Goal: Check status: Check status

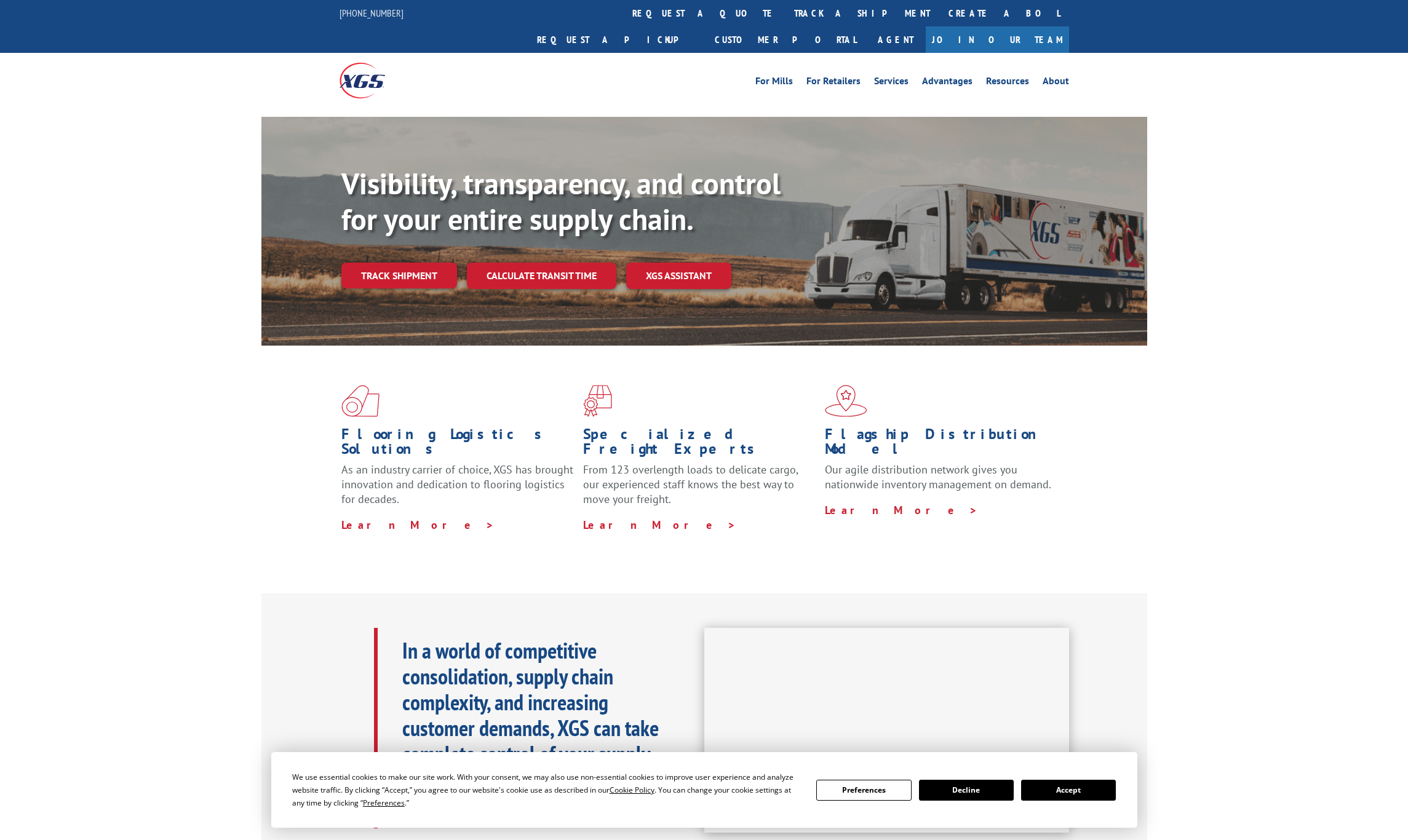
click at [403, 266] on div "Visibility, transparency, and control for your entire supply chain. Track shipm…" at bounding box center [745, 252] width 806 height 172
click at [402, 262] on link "Track shipment" at bounding box center [399, 275] width 116 height 26
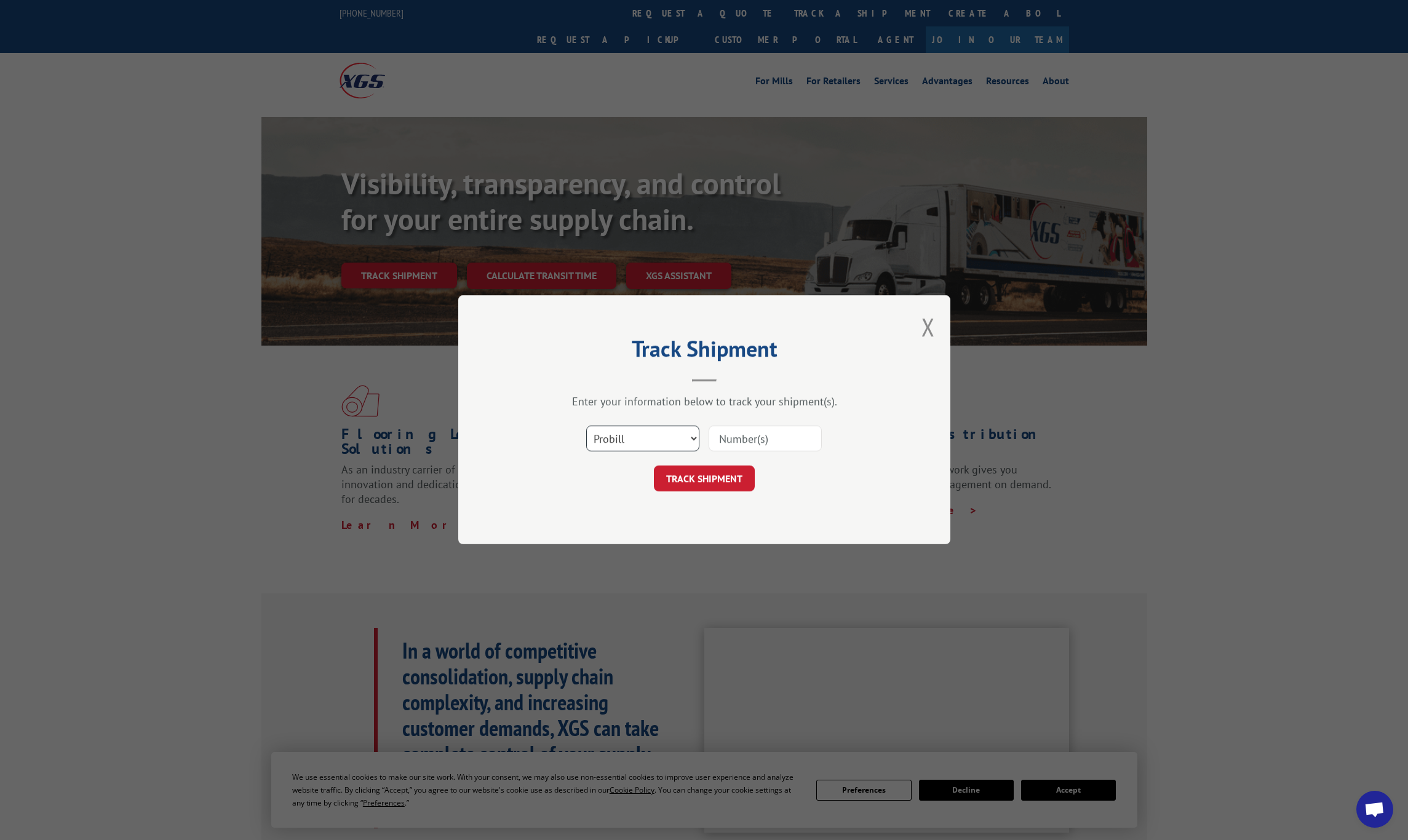
click at [670, 430] on select "Select category... Probill BOL PO" at bounding box center [642, 439] width 113 height 26
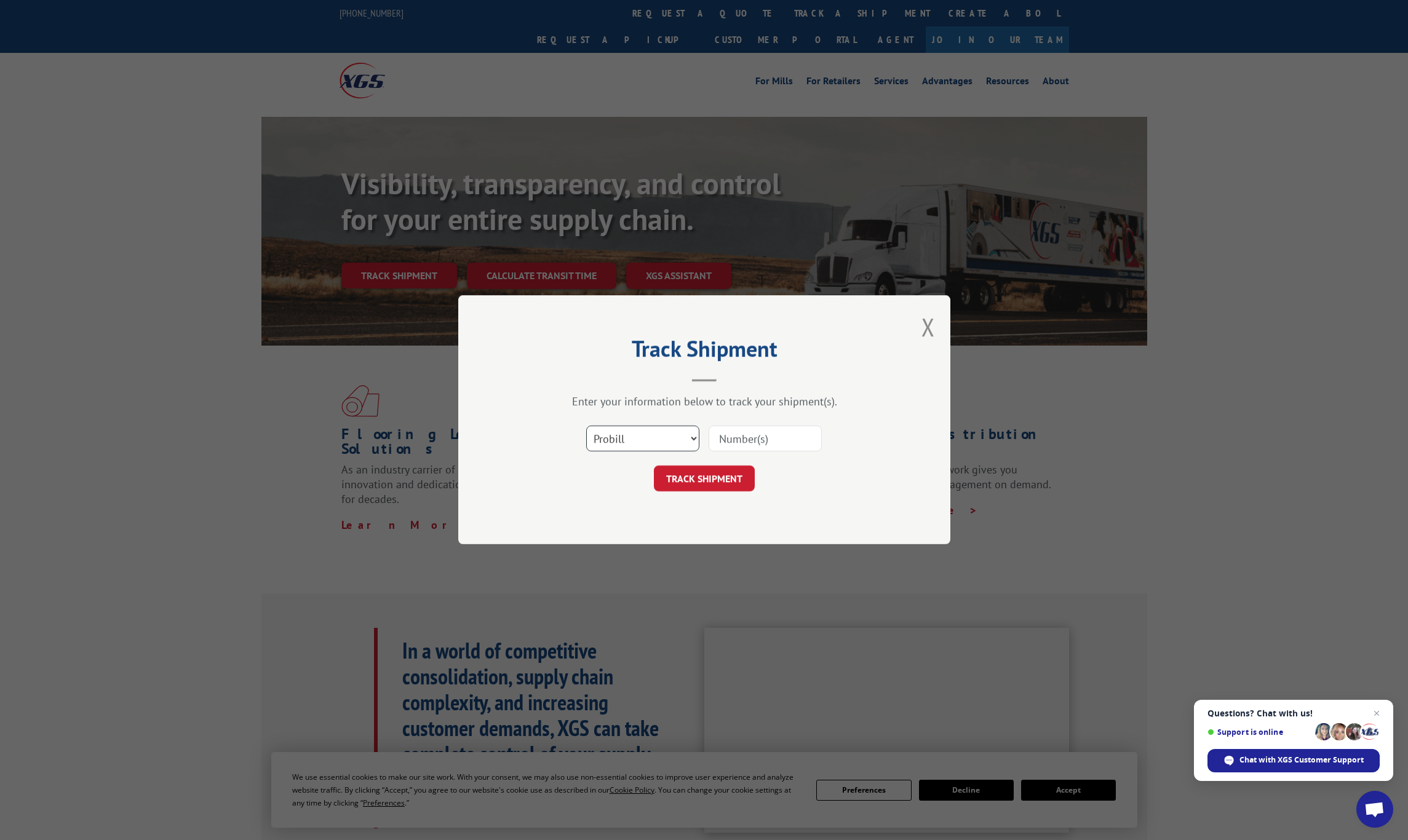
select select "po"
click at [586, 426] on select "Select category... Probill BOL PO" at bounding box center [642, 439] width 113 height 26
click at [729, 434] on input at bounding box center [765, 439] width 113 height 26
paste input "55445071"
type input "55445071"
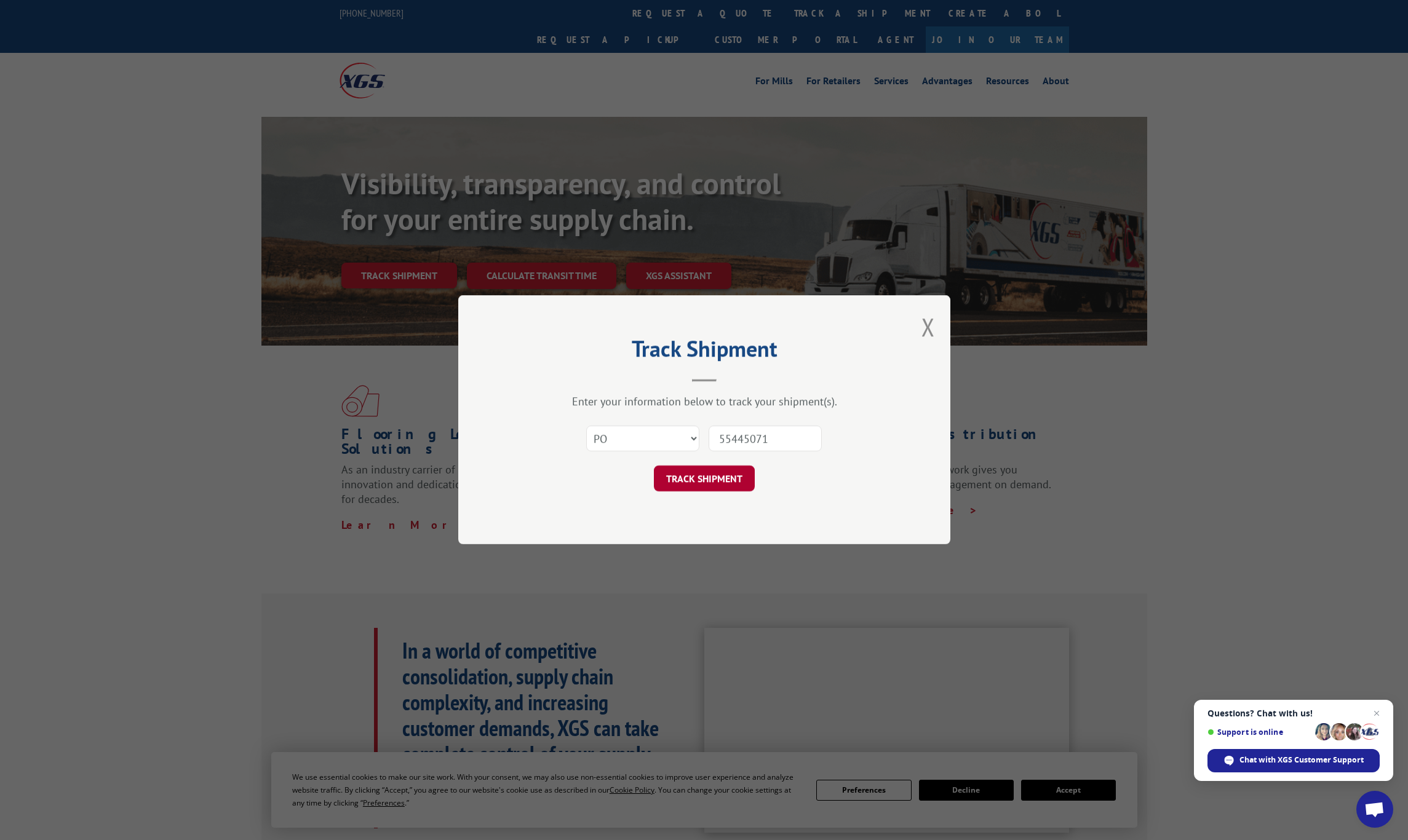
click at [717, 478] on button "TRACK SHIPMENT" at bounding box center [704, 478] width 101 height 26
